Goal: Obtain resource: Obtain resource

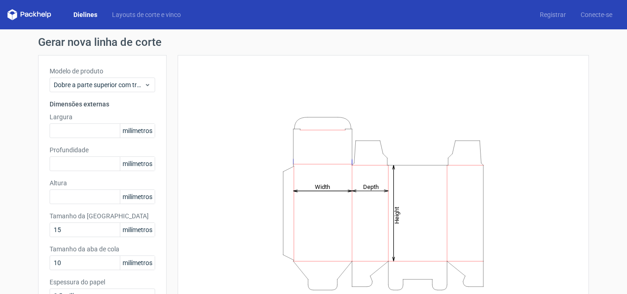
click at [372, 83] on div "Height Depth Width" at bounding box center [383, 204] width 389 height 274
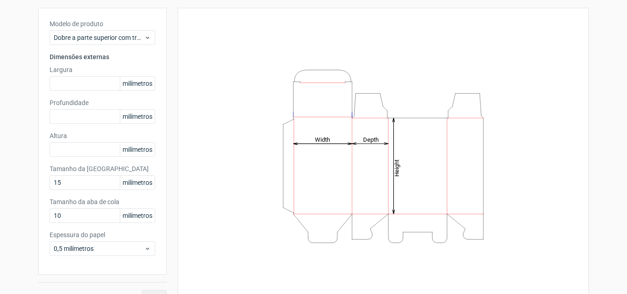
scroll to position [65, 0]
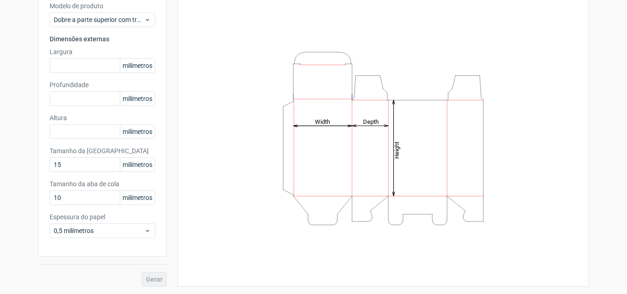
click at [155, 282] on div "Gerar" at bounding box center [102, 272] width 129 height 30
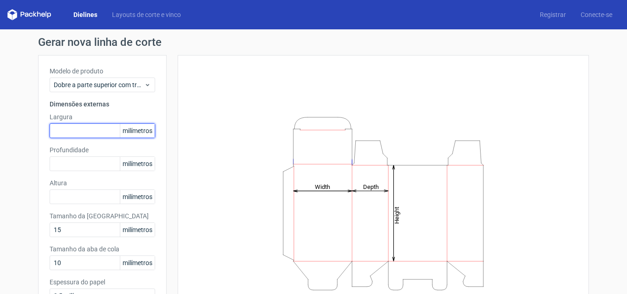
click at [79, 130] on input "text" at bounding box center [103, 131] width 106 height 15
type input "2"
type input "400"
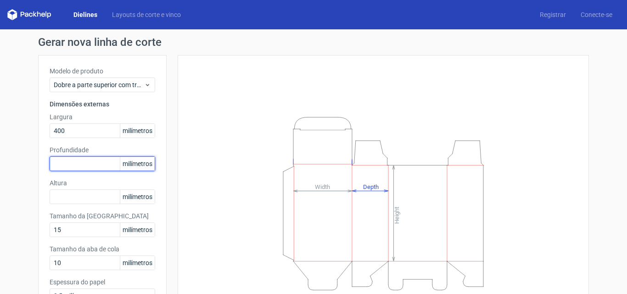
drag, startPoint x: 77, startPoint y: 129, endPoint x: 58, endPoint y: 159, distance: 35.3
click at [58, 159] on input "text" at bounding box center [103, 164] width 106 height 15
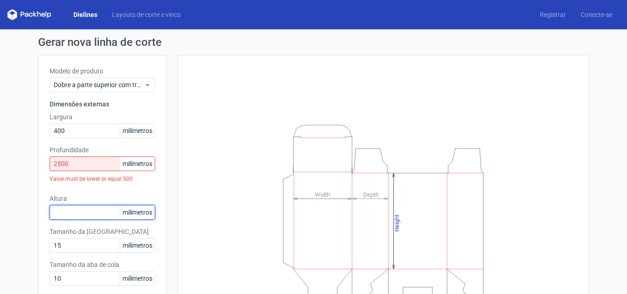
click at [73, 202] on div "Altura milímetros" at bounding box center [103, 207] width 106 height 26
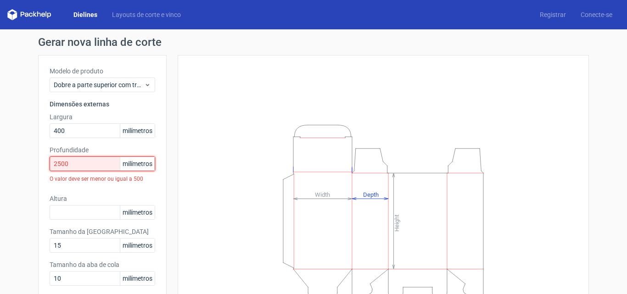
drag, startPoint x: 101, startPoint y: 163, endPoint x: 27, endPoint y: 154, distance: 74.0
click at [28, 154] on div "Gerar nova linha de corte Modelo de produto Dobre a parte superior com trava de…" at bounding box center [313, 202] width 627 height 346
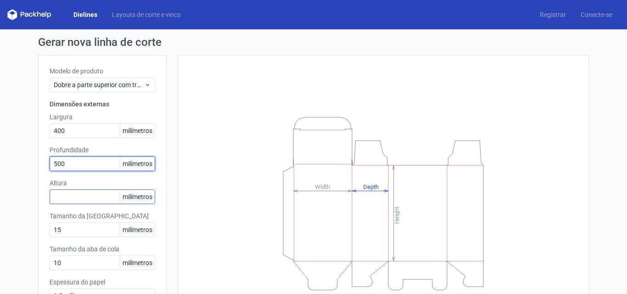
type input "500"
click at [85, 199] on input "text" at bounding box center [103, 197] width 106 height 15
type input "1"
type input "400"
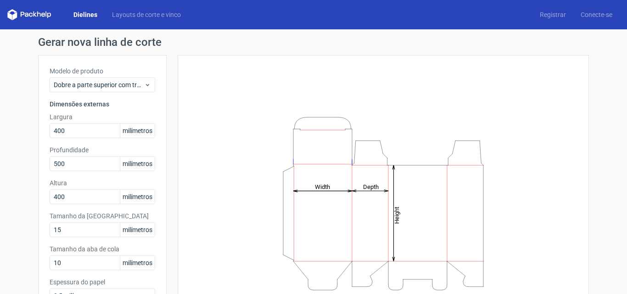
click at [212, 151] on div "Height Depth Width" at bounding box center [383, 204] width 389 height 274
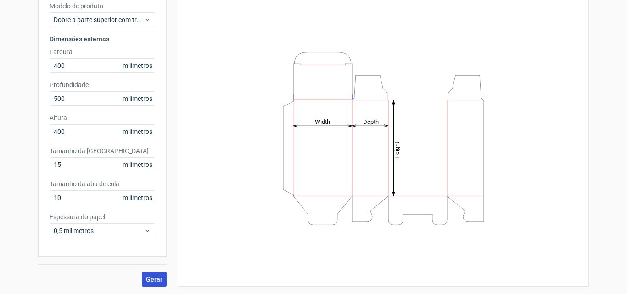
click at [155, 279] on font "Gerar" at bounding box center [154, 279] width 17 height 7
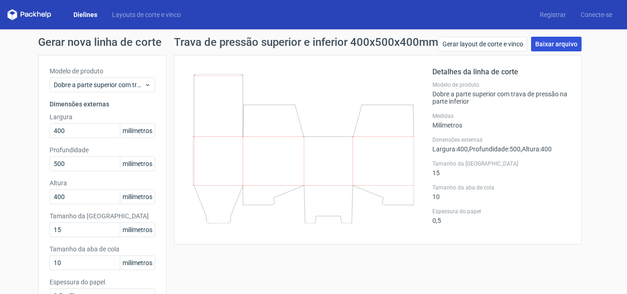
click at [556, 45] on font "Baixar arquivo" at bounding box center [556, 43] width 42 height 7
click at [81, 14] on font "Dielines" at bounding box center [85, 14] width 24 height 7
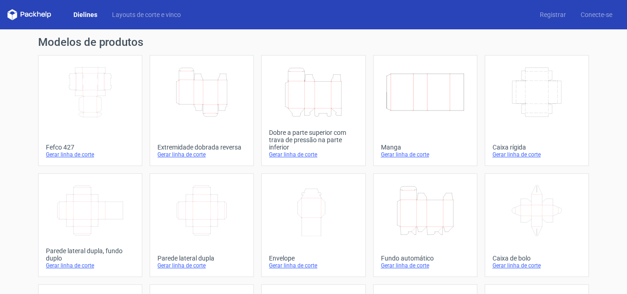
click at [77, 11] on font "Dielines" at bounding box center [85, 14] width 24 height 7
drag, startPoint x: 24, startPoint y: 12, endPoint x: 19, endPoint y: 13, distance: 4.7
click at [24, 12] on icon at bounding box center [29, 14] width 44 height 11
click at [14, 14] on icon at bounding box center [29, 14] width 44 height 11
click at [33, 15] on icon at bounding box center [29, 14] width 44 height 11
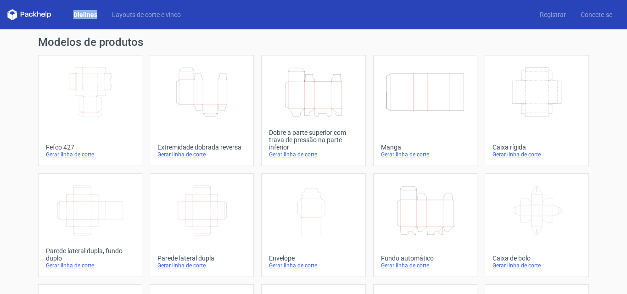
click at [33, 15] on icon at bounding box center [29, 14] width 44 height 11
click at [135, 15] on font "Layouts de corte e vinco" at bounding box center [146, 14] width 69 height 7
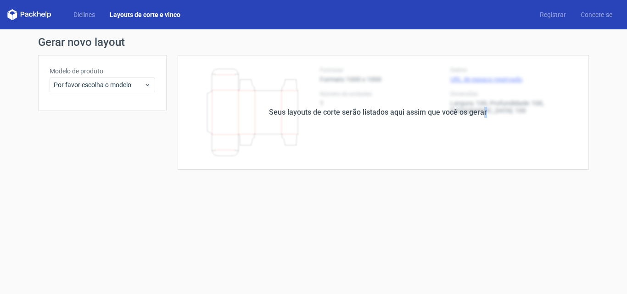
click at [485, 159] on div "Seus layouts de corte serão listados aqui assim que você os gerar" at bounding box center [378, 112] width 422 height 115
click at [601, 15] on font "Conecte-se" at bounding box center [597, 14] width 32 height 7
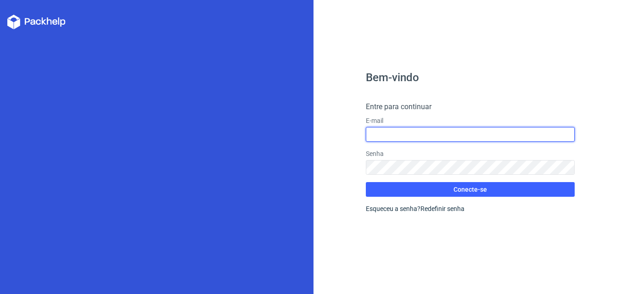
click at [402, 134] on input "text" at bounding box center [470, 134] width 209 height 15
type input "[EMAIL_ADDRESS][DOMAIN_NAME]"
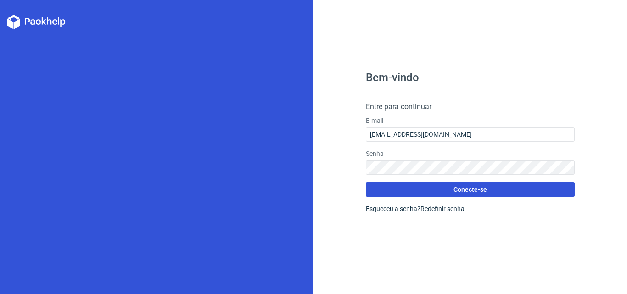
click at [449, 191] on button "Conecte-se" at bounding box center [470, 189] width 209 height 15
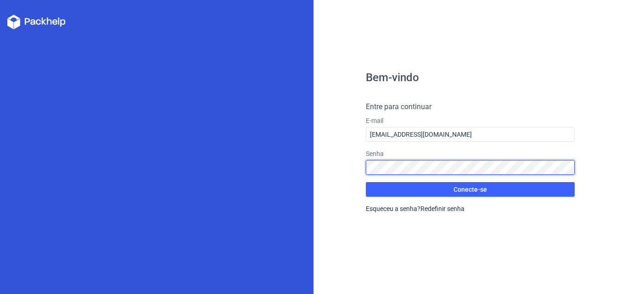
click at [320, 164] on div "Bem-vindo Entre para continuar E-mail [EMAIL_ADDRESS][DOMAIN_NAME] Senha Conect…" at bounding box center [471, 147] width 314 height 294
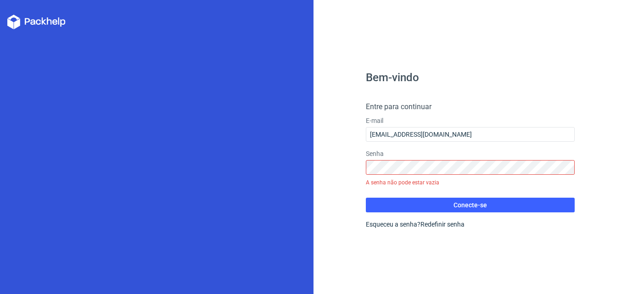
click at [37, 20] on icon at bounding box center [36, 22] width 58 height 15
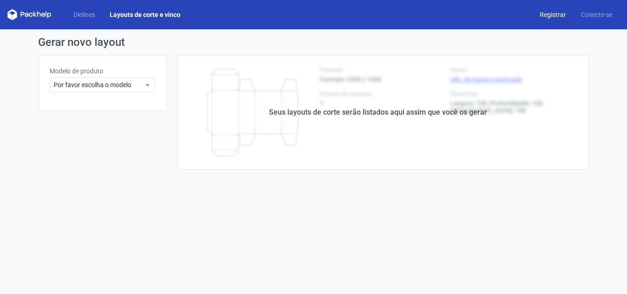
click at [558, 17] on font "Registrar" at bounding box center [553, 14] width 26 height 7
click at [546, 13] on font "Registrar" at bounding box center [553, 14] width 26 height 7
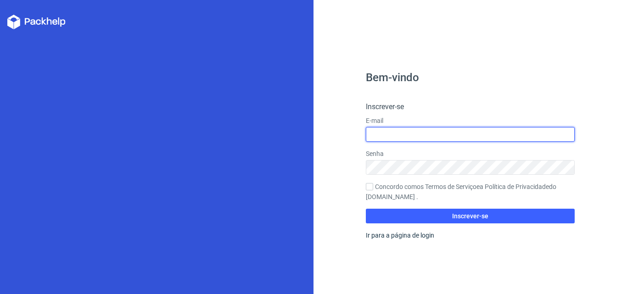
click at [411, 134] on input "text" at bounding box center [470, 134] width 209 height 15
type input "[EMAIL_ADDRESS][DOMAIN_NAME]"
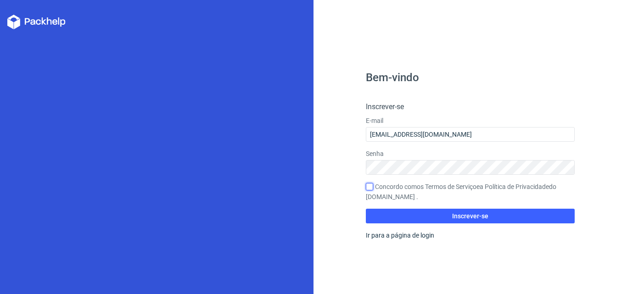
click at [368, 186] on input "Concordo com os Termos de Serviço e a Política de Privacidade do [DOMAIN_NAME] ." at bounding box center [369, 186] width 7 height 7
checkbox input "true"
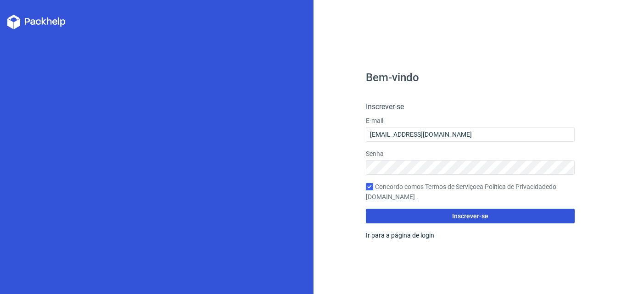
click at [399, 220] on button "Inscrever-se" at bounding box center [470, 216] width 209 height 15
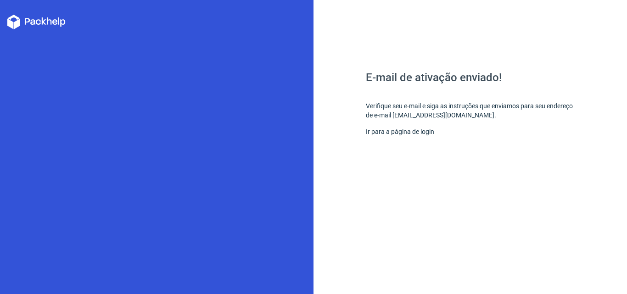
drag, startPoint x: 363, startPoint y: 135, endPoint x: 179, endPoint y: 57, distance: 200.1
click at [318, 112] on div "E-mail de ativação enviado! Verifique seu e-mail e siga as instruções que envia…" at bounding box center [471, 147] width 314 height 294
click at [56, 22] on icon at bounding box center [54, 22] width 5 height 6
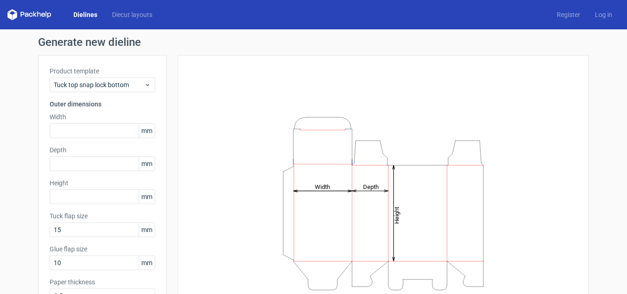
click at [87, 14] on link "Dielines" at bounding box center [85, 14] width 39 height 9
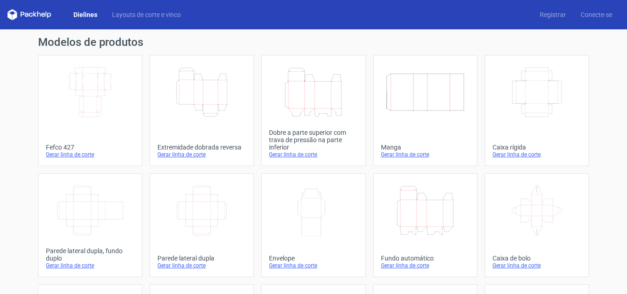
click at [37, 14] on icon at bounding box center [29, 14] width 44 height 11
click at [90, 17] on font "Dielines" at bounding box center [85, 14] width 24 height 7
click at [43, 11] on icon at bounding box center [29, 14] width 44 height 11
click at [581, 14] on font "Conecte-se" at bounding box center [597, 14] width 32 height 7
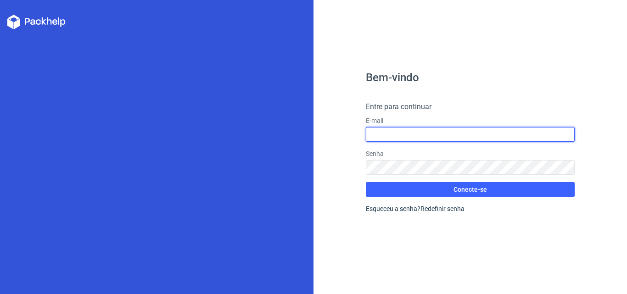
type input "[EMAIL_ADDRESS][DOMAIN_NAME]"
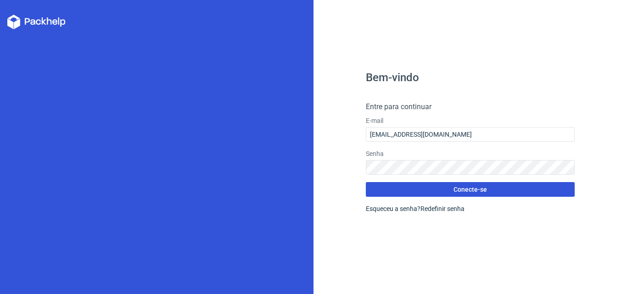
click at [410, 189] on button "Conecte-se" at bounding box center [470, 189] width 209 height 15
